Goal: Information Seeking & Learning: Learn about a topic

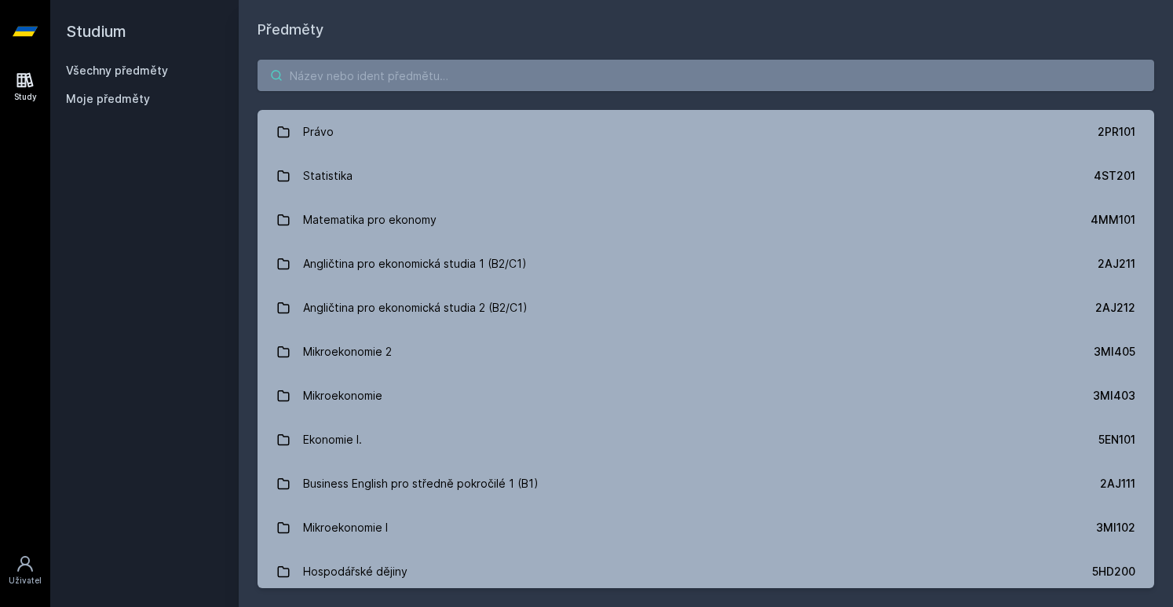
drag, startPoint x: 638, startPoint y: 92, endPoint x: 646, endPoint y: 74, distance: 19.7
click at [646, 74] on div "Právo 2PR101 Statistika 4ST201 Matematika pro ekonomy 4MM101 Angličtina pro eko…" at bounding box center [706, 324] width 935 height 566
click at [623, 71] on input "search" at bounding box center [706, 75] width 897 height 31
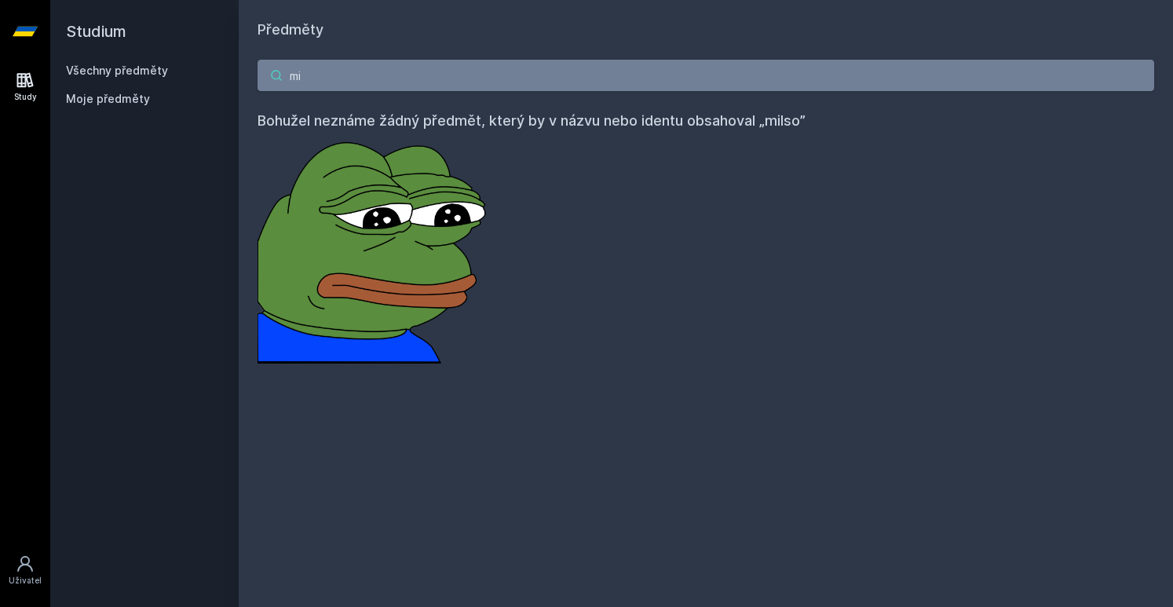
type input "m"
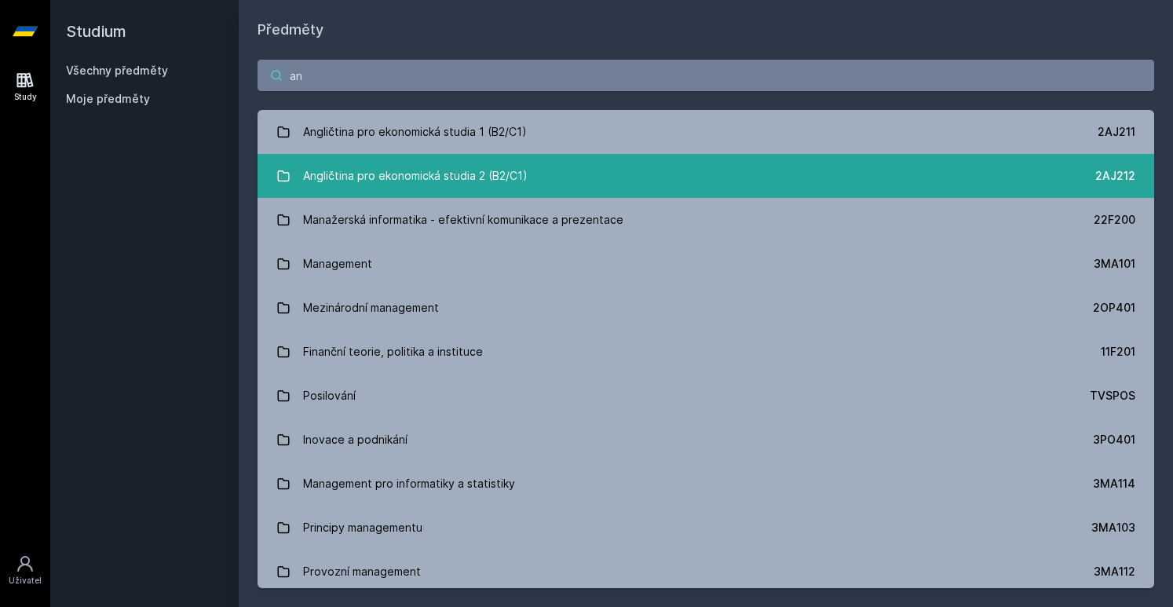
type input "an"
click at [654, 178] on link "Angličtina pro ekonomická studia 2 (B2/C1) 2AJ212" at bounding box center [706, 176] width 897 height 44
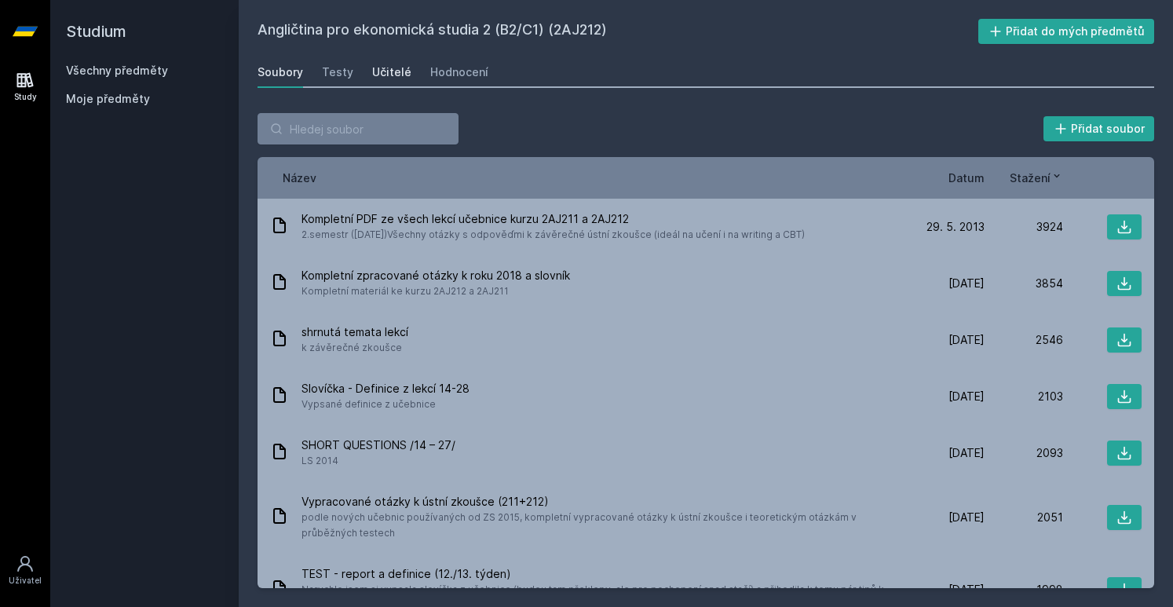
click at [401, 77] on div "Učitelé" at bounding box center [391, 72] width 39 height 16
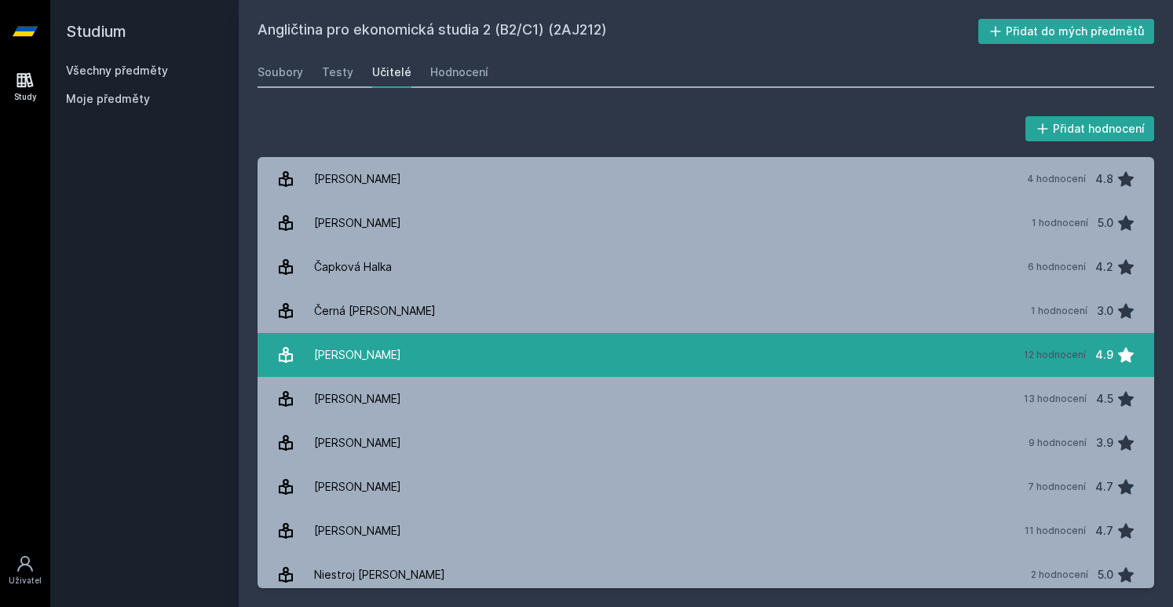
scroll to position [272, 0]
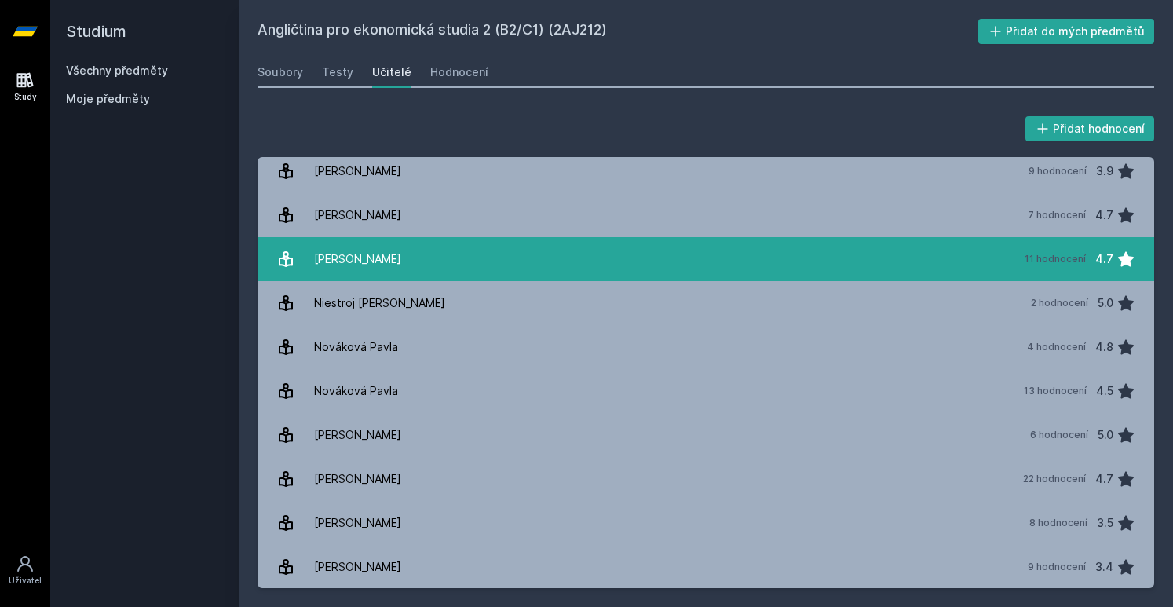
click at [435, 257] on link "[PERSON_NAME] 11 hodnocení 4.7" at bounding box center [706, 259] width 897 height 44
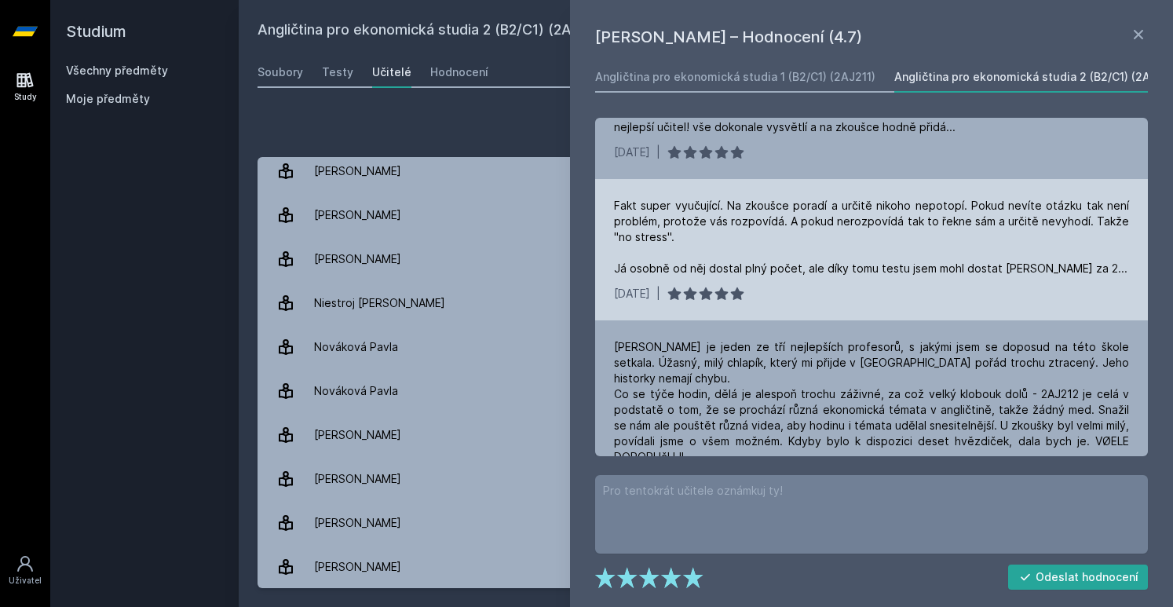
scroll to position [902, 0]
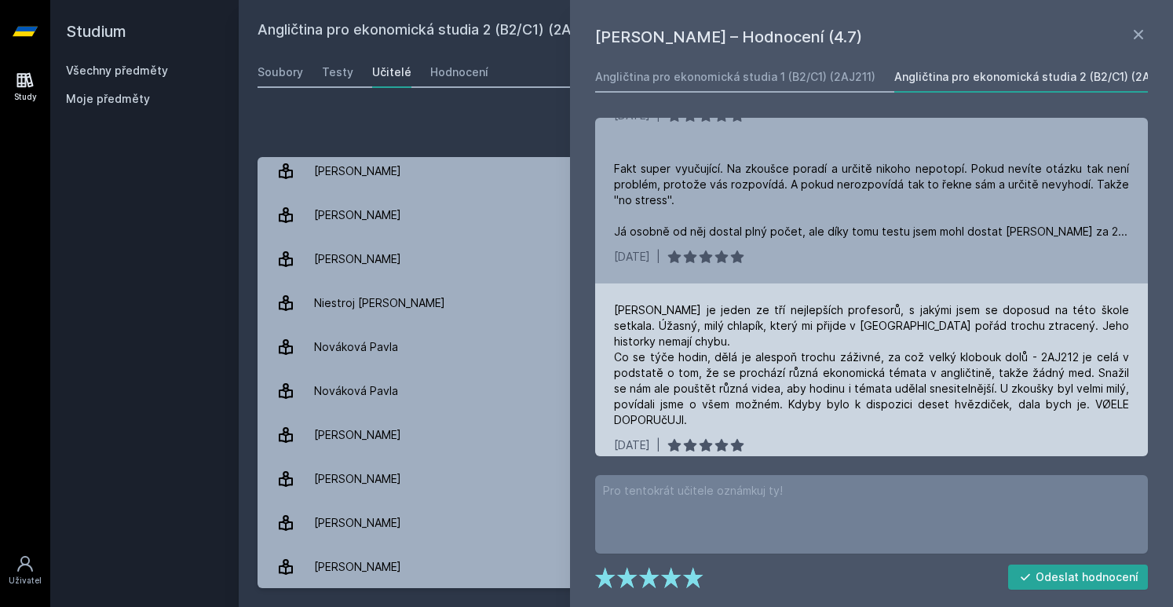
click at [762, 302] on div "[PERSON_NAME] je jeden ze tří nejlepších profesorů, s jakými jsem se doposud na…" at bounding box center [871, 365] width 515 height 126
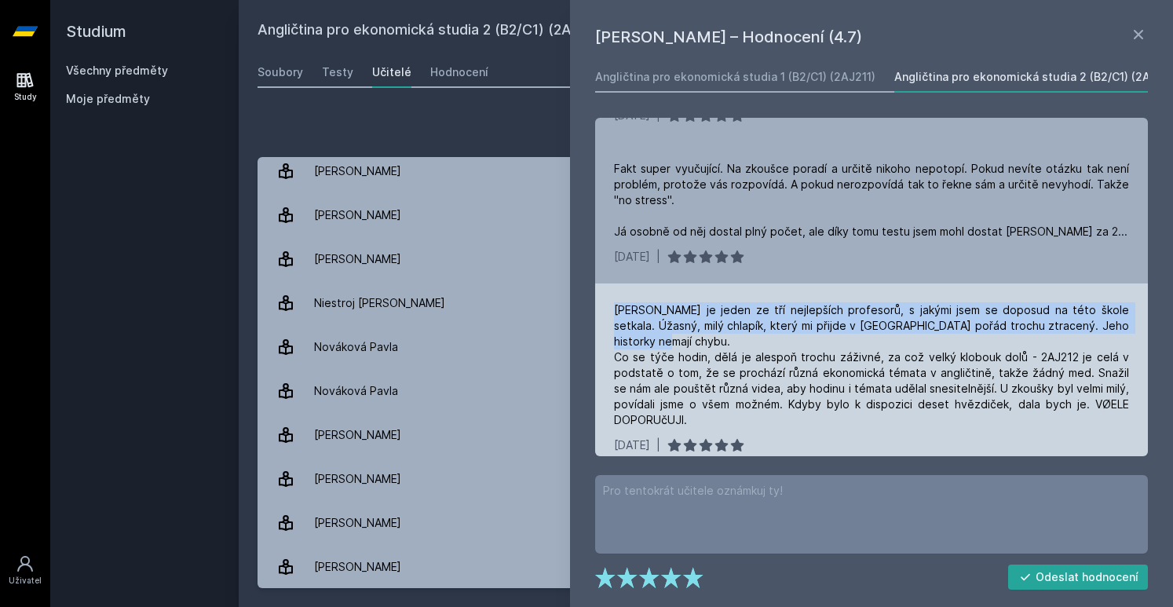
click at [762, 302] on div "[PERSON_NAME] je jeden ze tří nejlepších profesorů, s jakými jsem se doposud na…" at bounding box center [871, 365] width 515 height 126
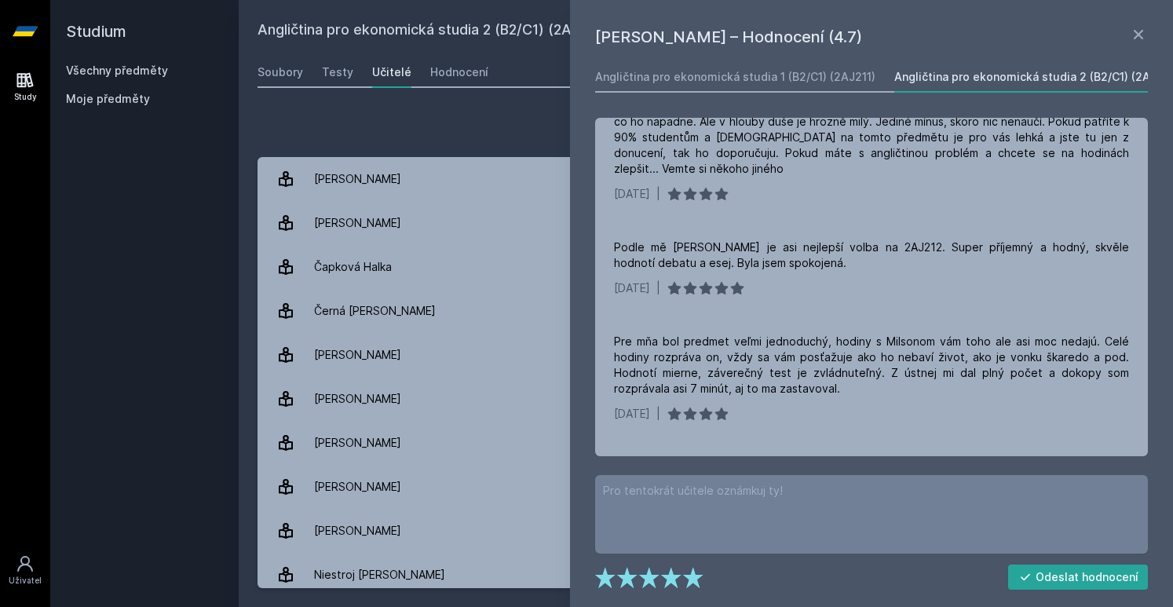
scroll to position [272, 0]
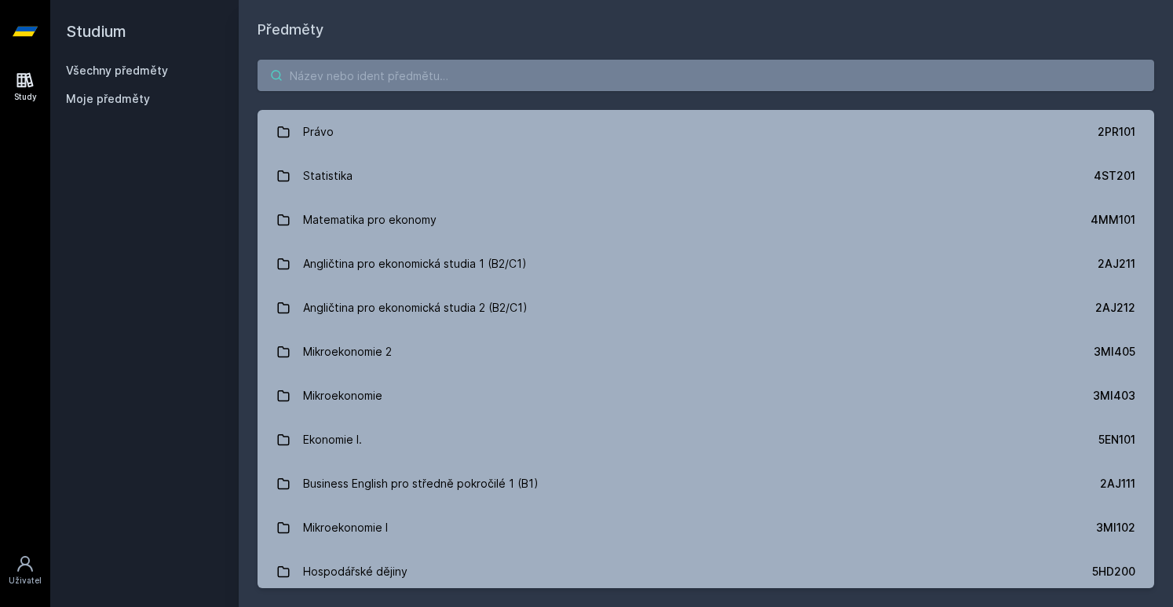
click at [364, 86] on input "search" at bounding box center [706, 75] width 897 height 31
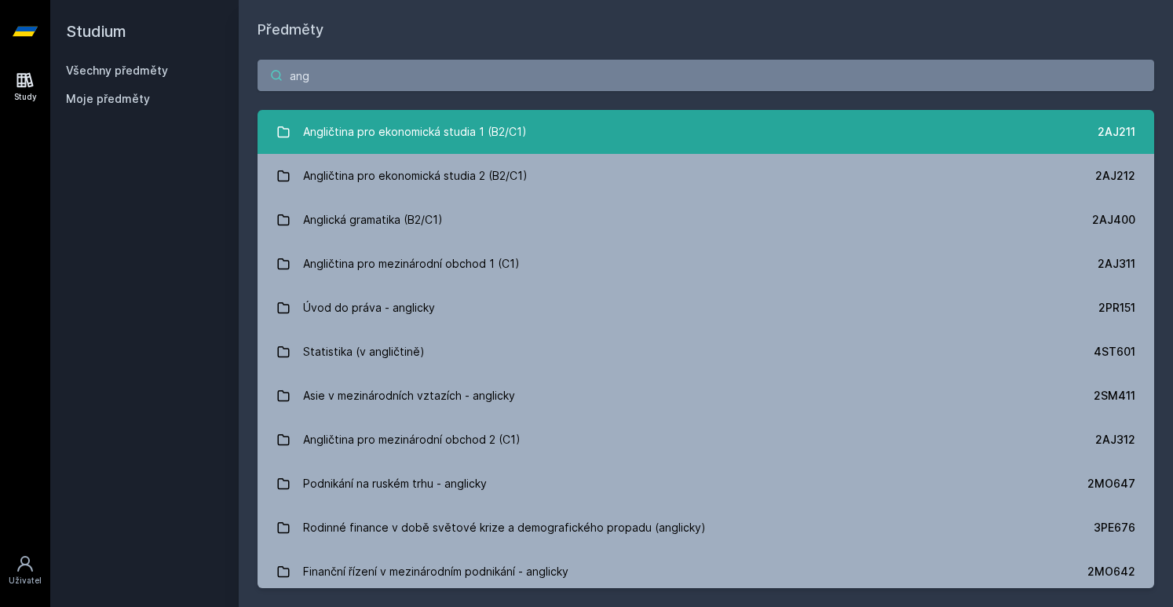
type input "ang"
click at [651, 139] on link "Angličtina pro ekonomická studia 1 (B2/C1) 2AJ211" at bounding box center [706, 132] width 897 height 44
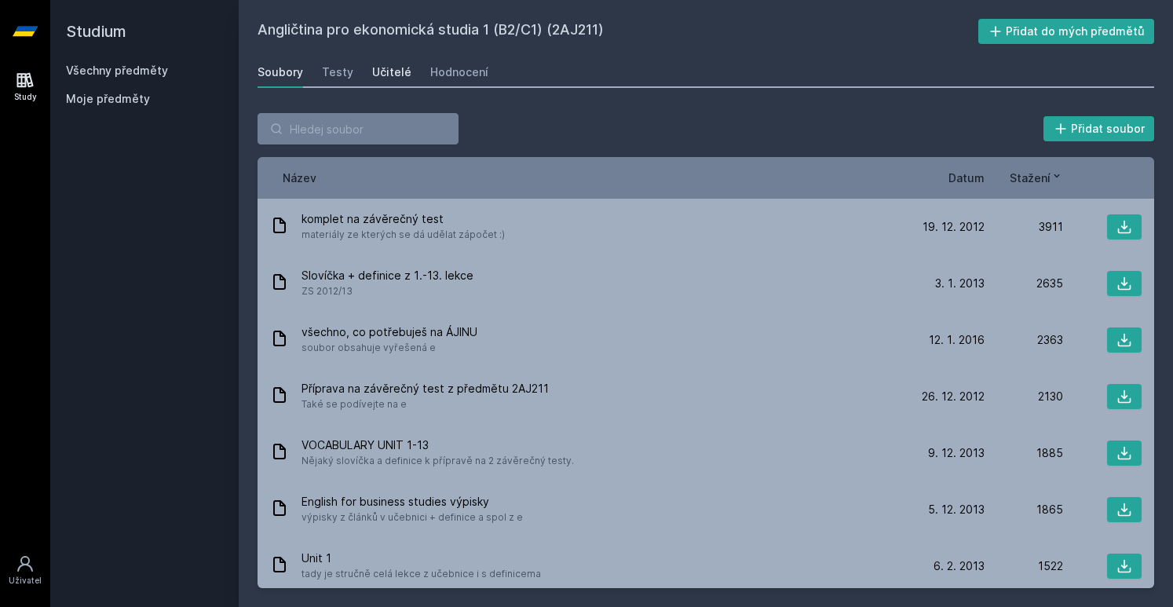
click at [383, 74] on div "Učitelé" at bounding box center [391, 72] width 39 height 16
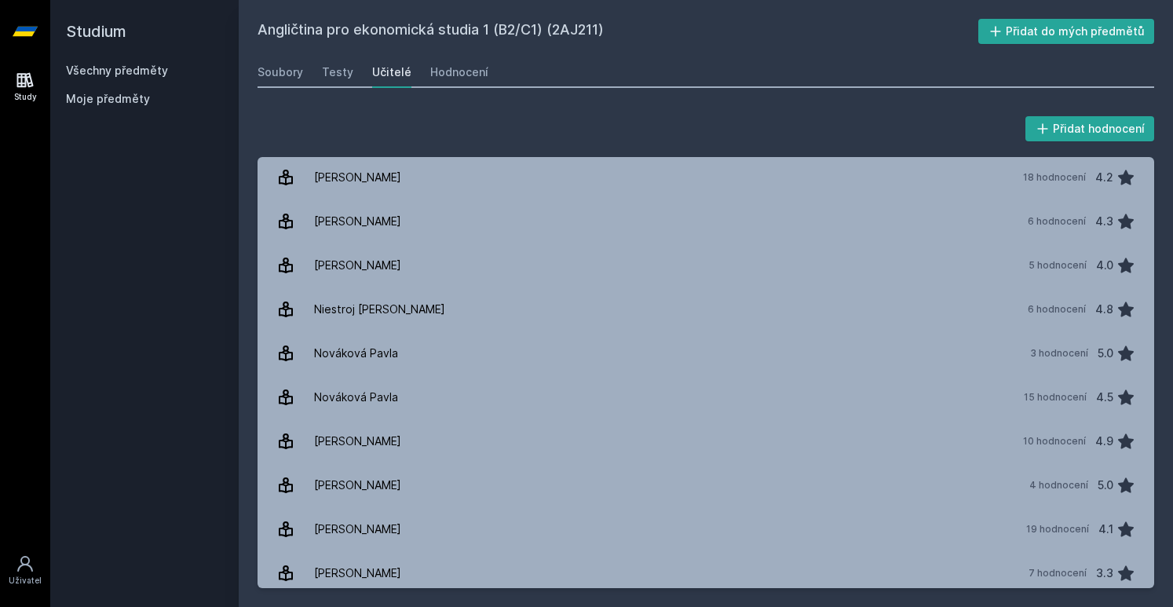
scroll to position [360, 0]
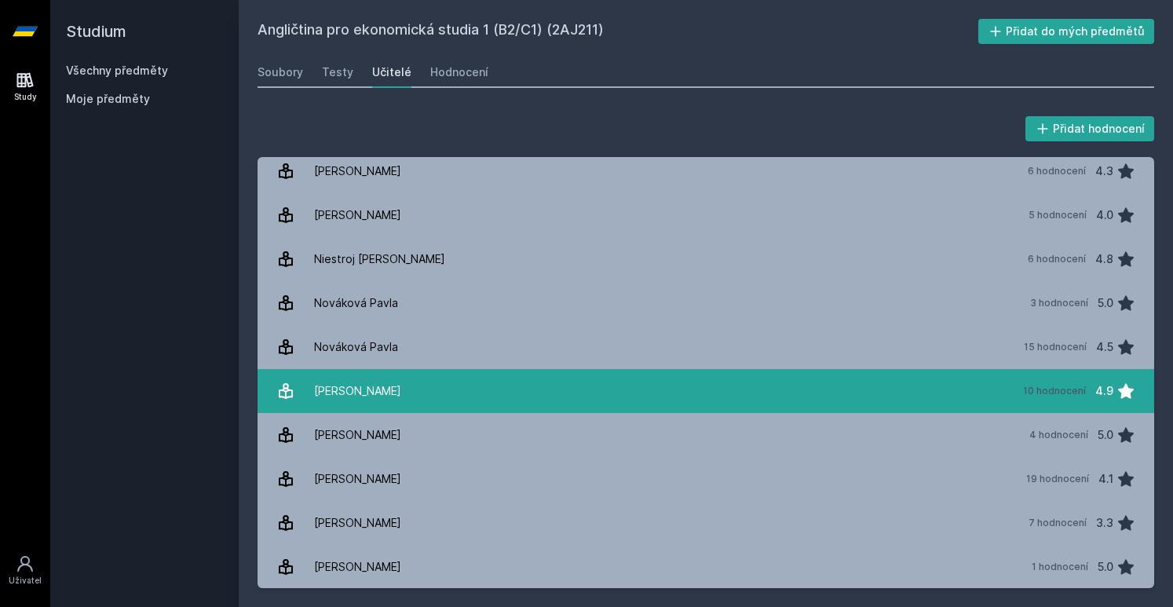
click at [443, 386] on link "[PERSON_NAME] 10 hodnocení 4.9" at bounding box center [706, 391] width 897 height 44
